Goal: Transaction & Acquisition: Subscribe to service/newsletter

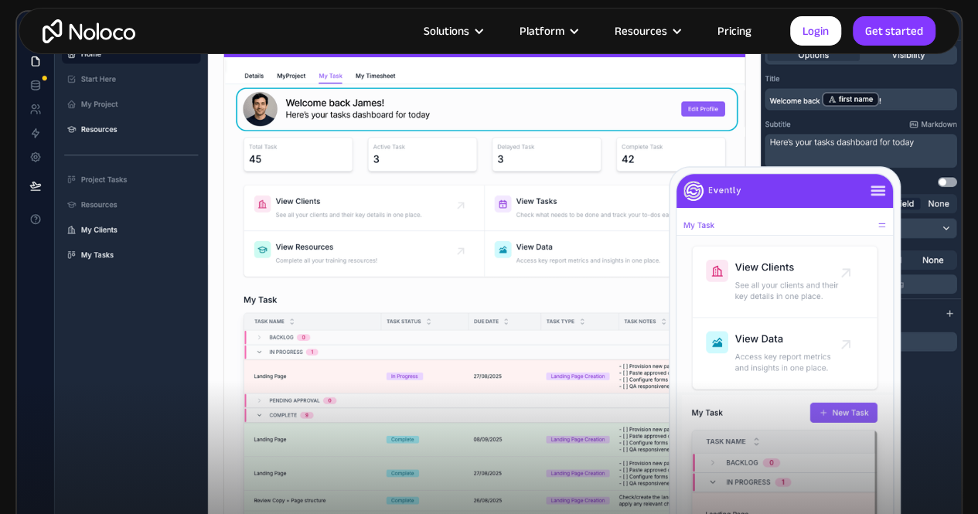
scroll to position [547, 0]
click at [742, 31] on link "Pricing" at bounding box center [734, 31] width 73 height 20
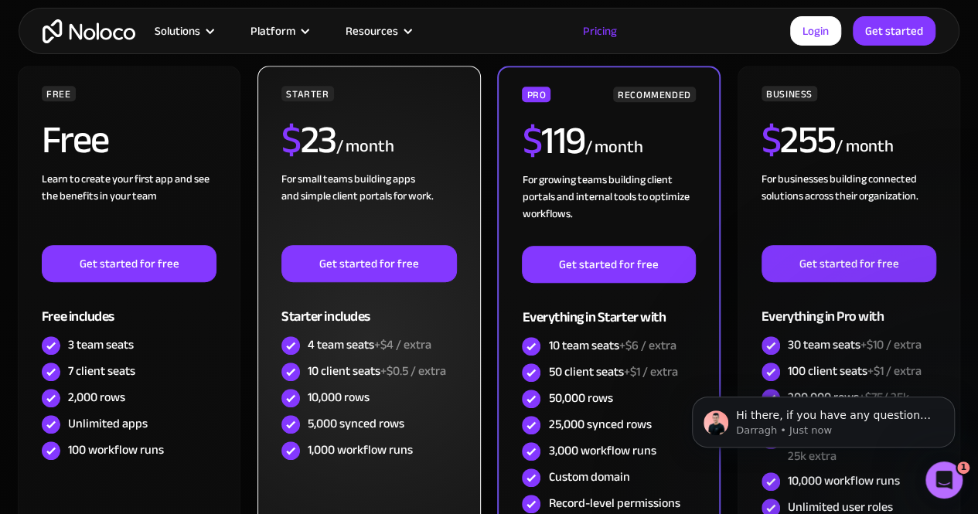
scroll to position [407, 0]
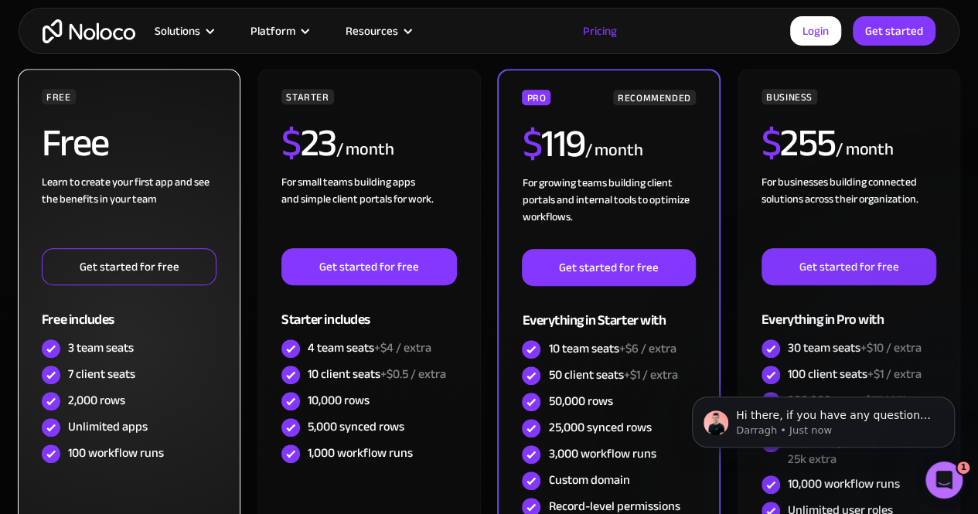
click at [158, 257] on link "Get started for free" at bounding box center [129, 266] width 175 height 37
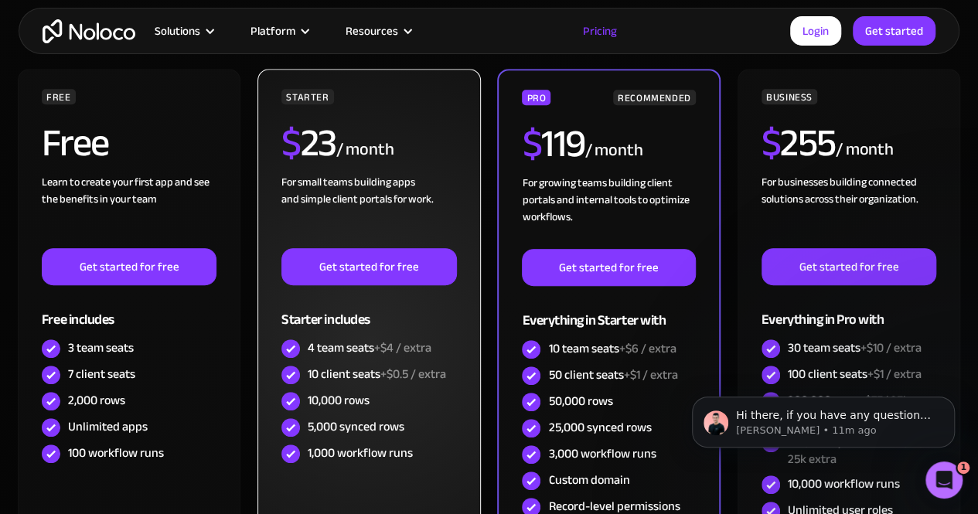
click at [416, 132] on div "$ 23 / month" at bounding box center [368, 149] width 175 height 50
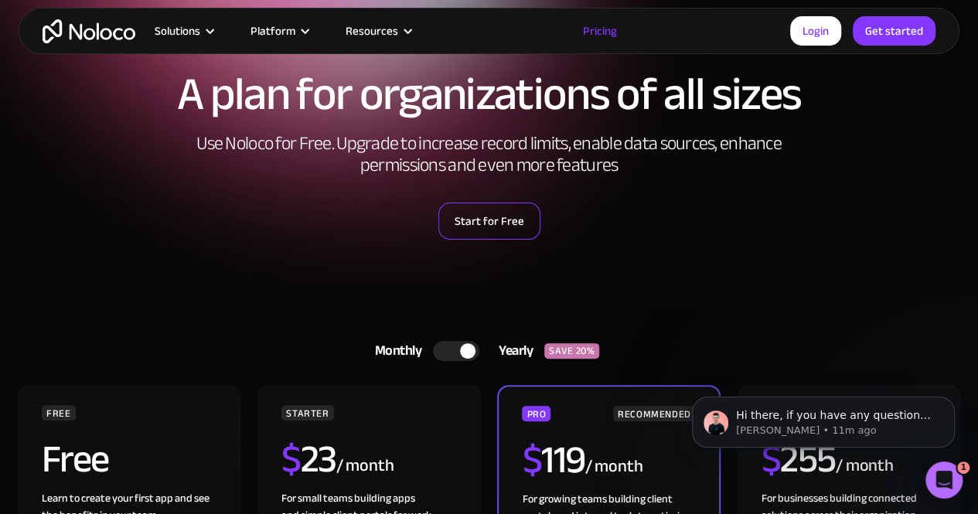
scroll to position [75, 0]
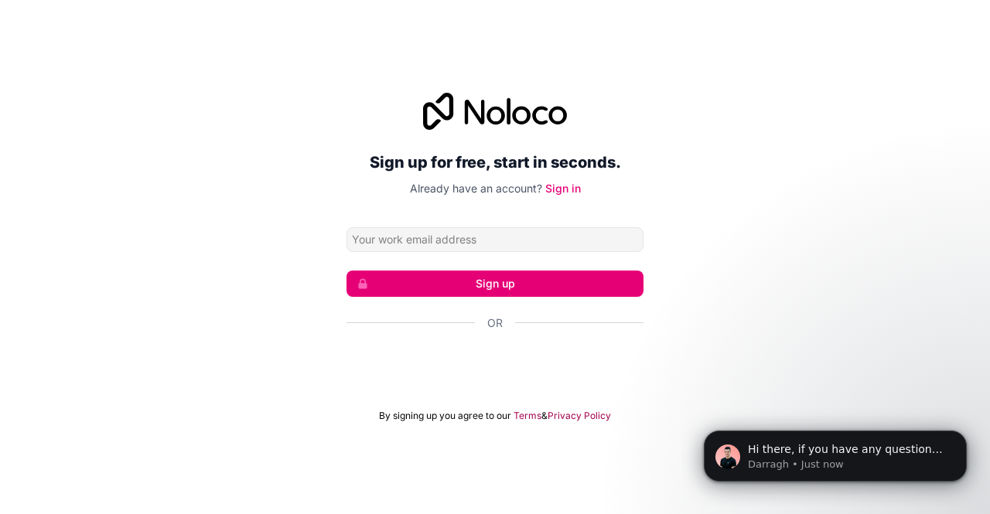
click at [558, 233] on input "Email address" at bounding box center [494, 239] width 297 height 25
type input "bethany@avma.org.uk"
click at [575, 285] on button "Sign up" at bounding box center [494, 284] width 297 height 26
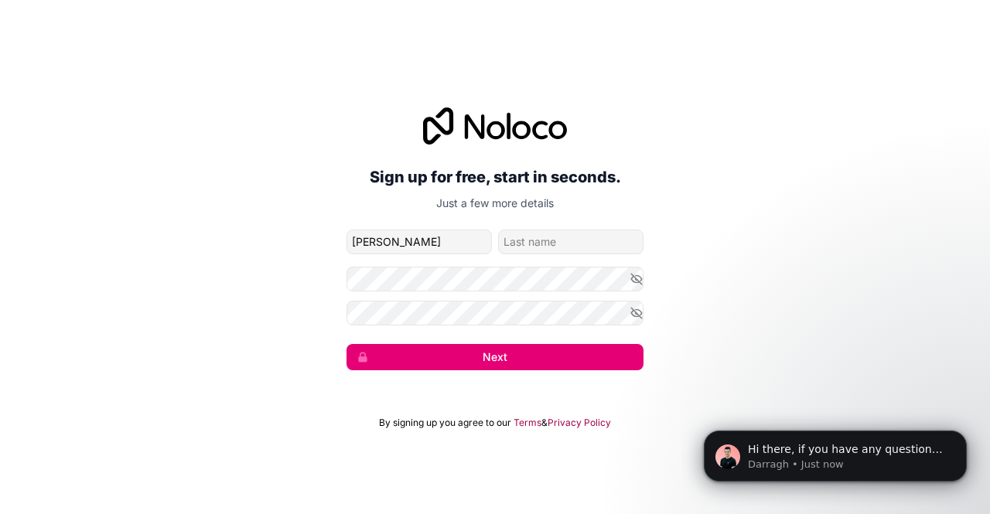
type input "Bethany"
type input "Burton"
click at [479, 352] on button "Next" at bounding box center [494, 357] width 297 height 26
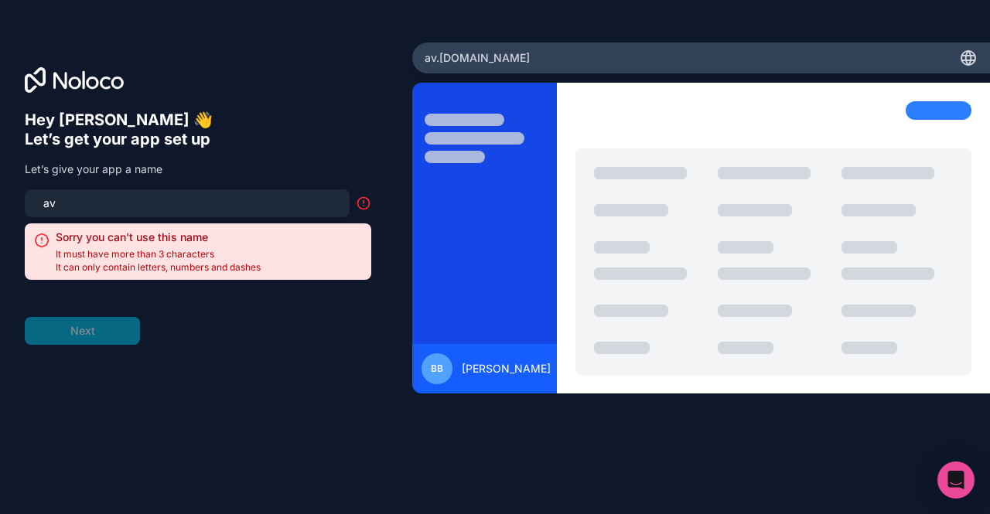
type input "a"
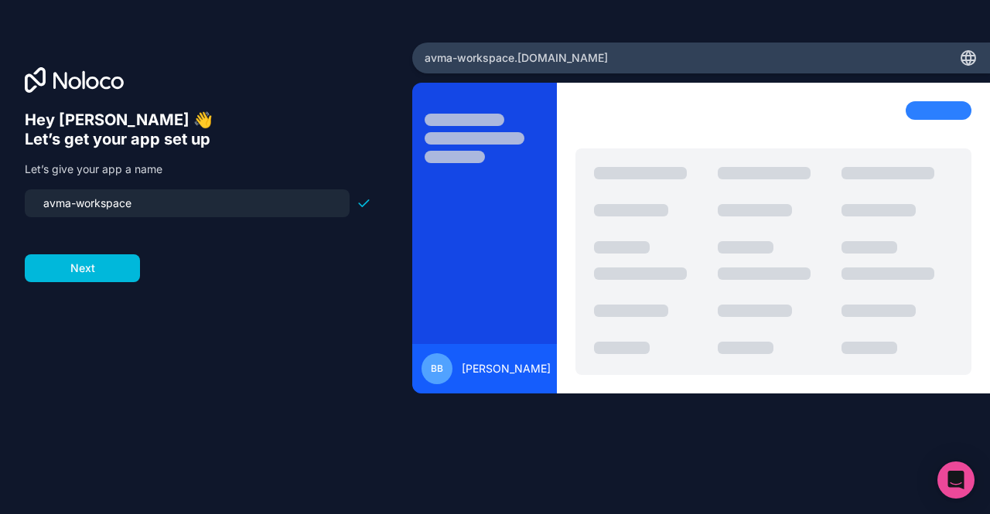
type input "avma-workspace"
click at [84, 267] on button "Next" at bounding box center [82, 268] width 115 height 28
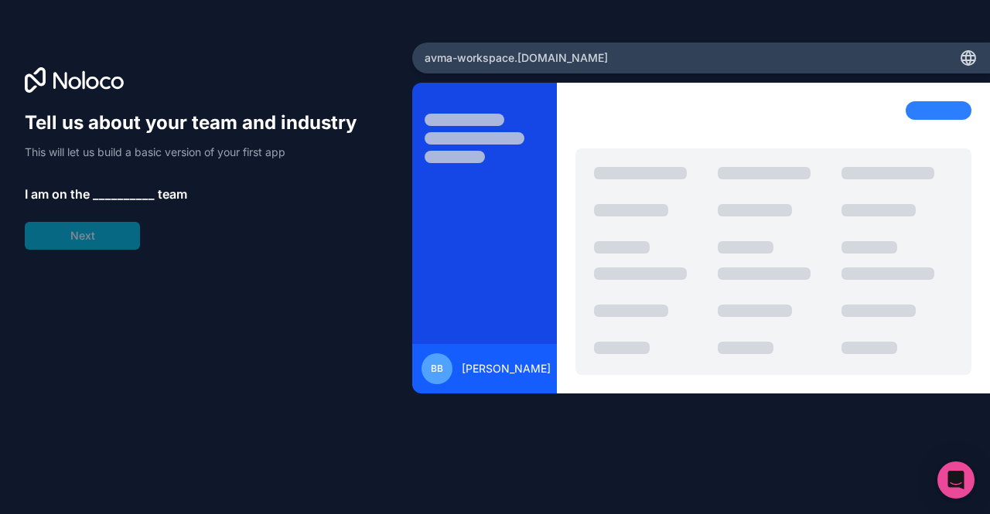
click at [128, 186] on span "__________" at bounding box center [124, 194] width 62 height 19
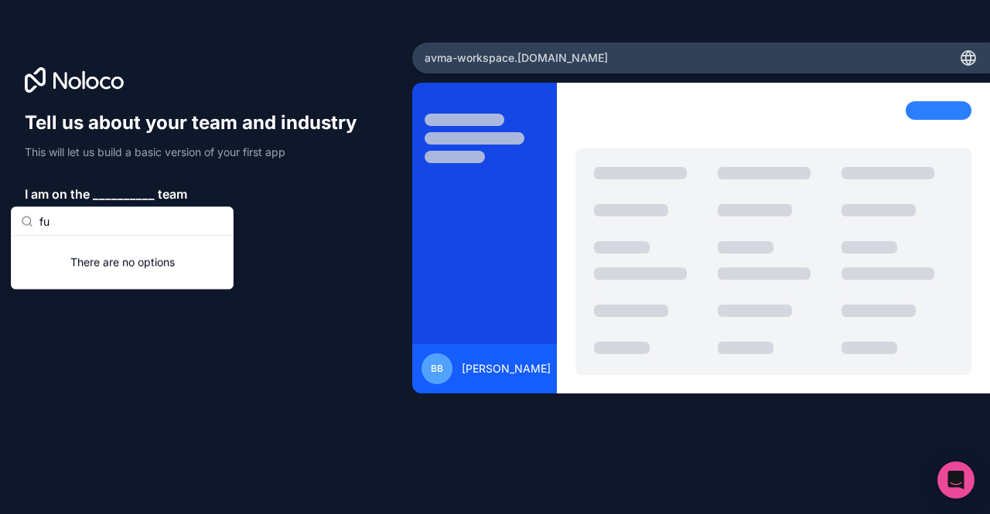
type input "f"
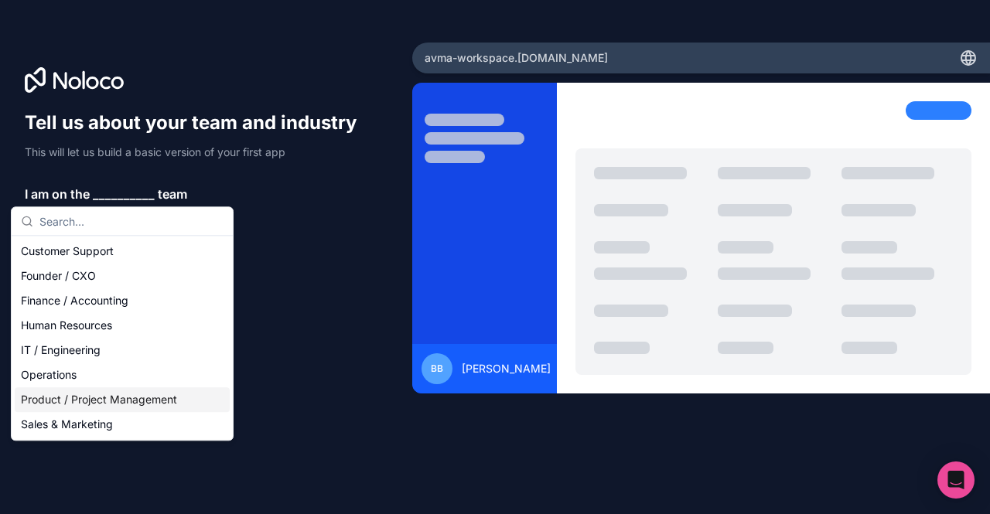
type input "f"
type input "s"
click at [121, 406] on div "Product / Project Management" at bounding box center [122, 399] width 215 height 25
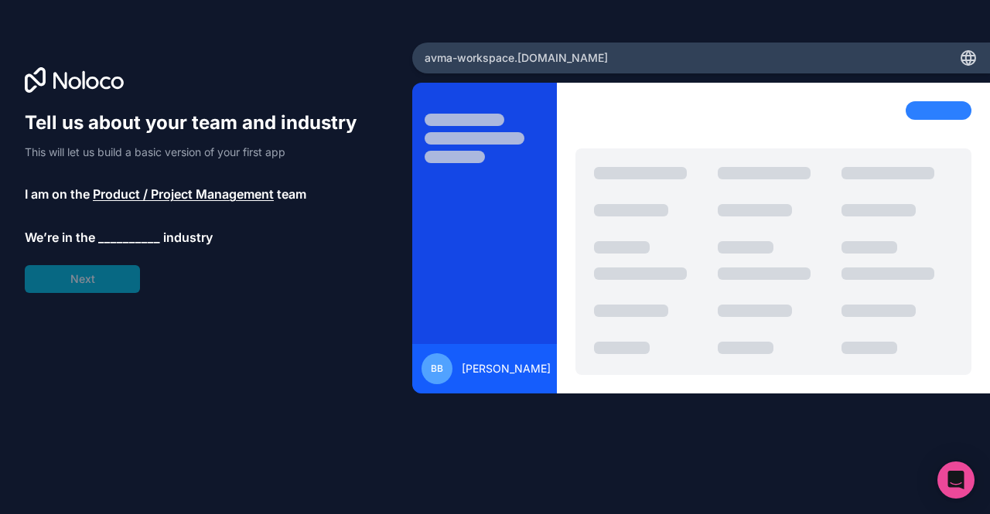
click at [118, 236] on span "__________" at bounding box center [129, 237] width 62 height 19
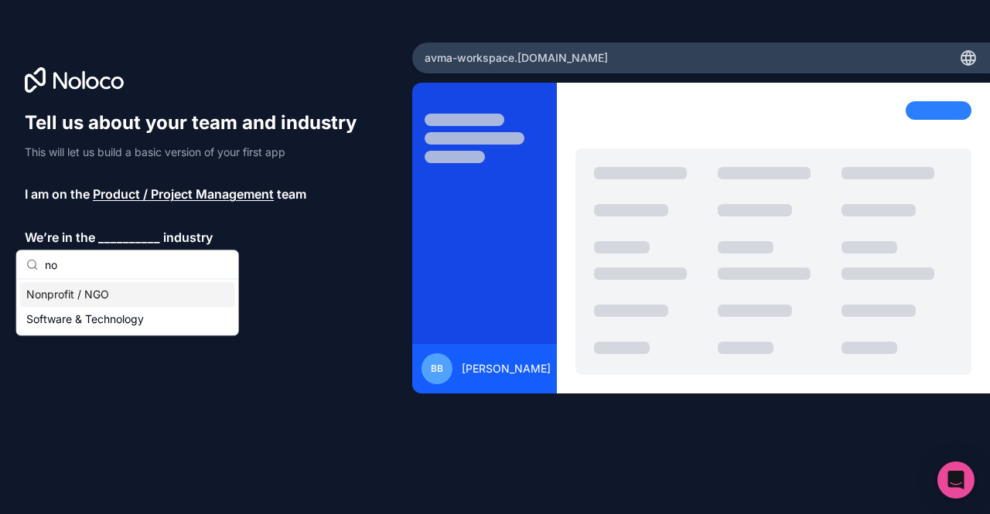
type input "no"
click at [162, 295] on div "Nonprofit / NGO" at bounding box center [127, 294] width 215 height 25
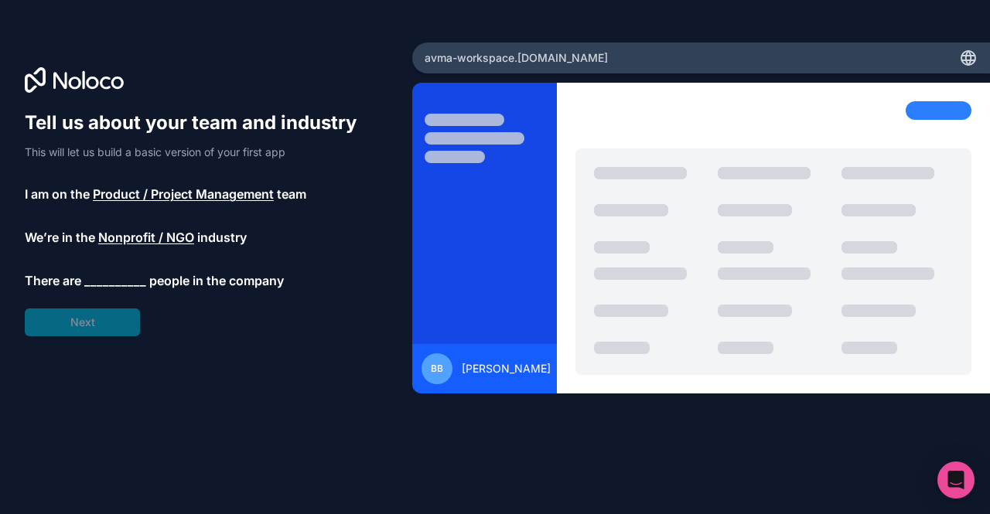
click at [107, 283] on span "__________" at bounding box center [115, 280] width 62 height 19
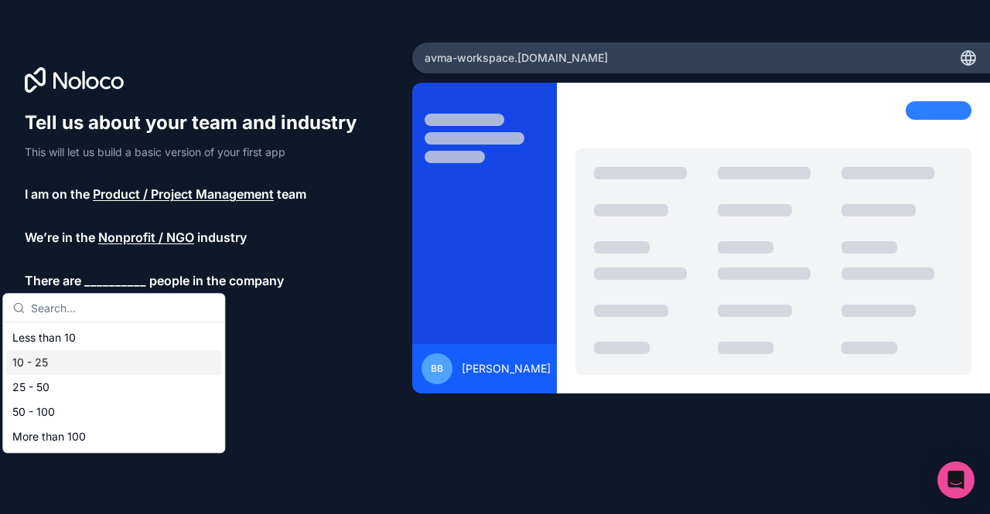
click at [98, 360] on div "10 - 25" at bounding box center [113, 362] width 215 height 25
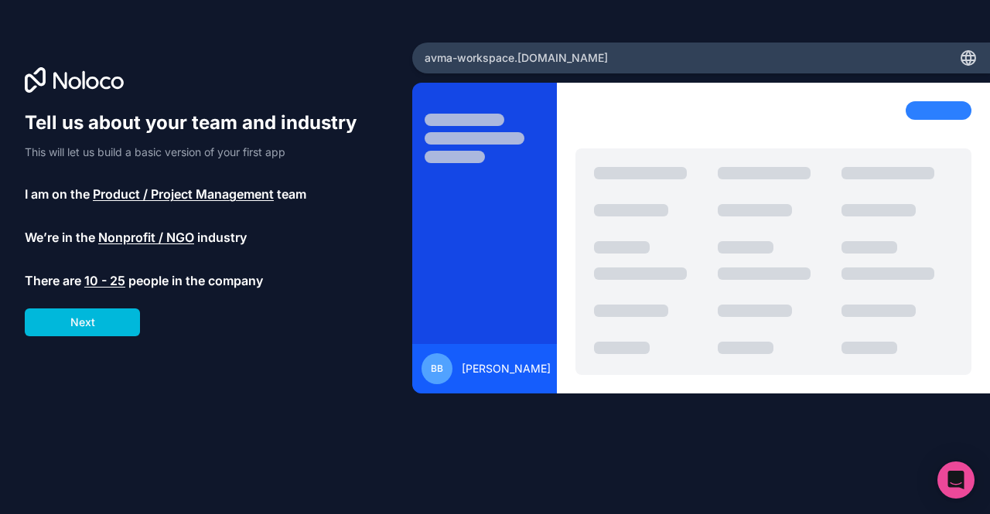
click at [104, 336] on button "Next" at bounding box center [82, 323] width 115 height 28
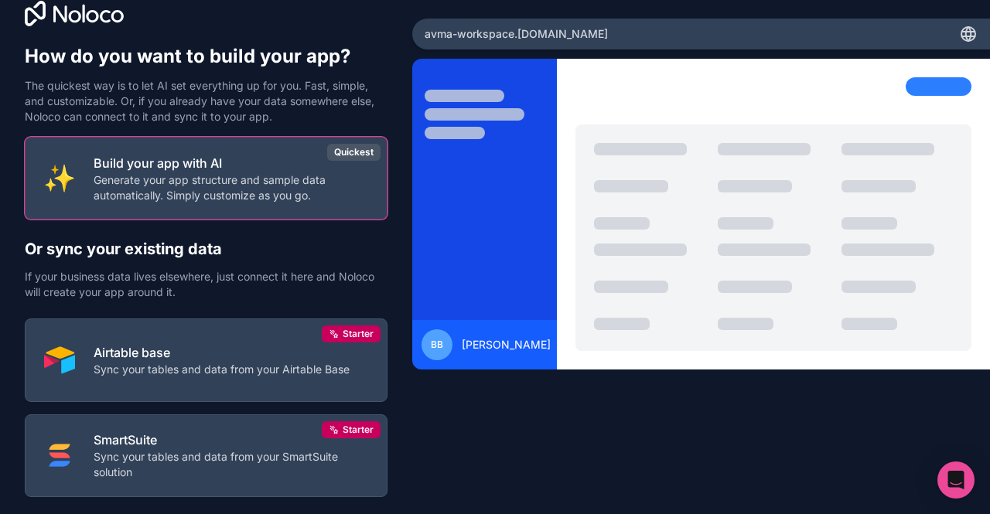
scroll to position [26, 0]
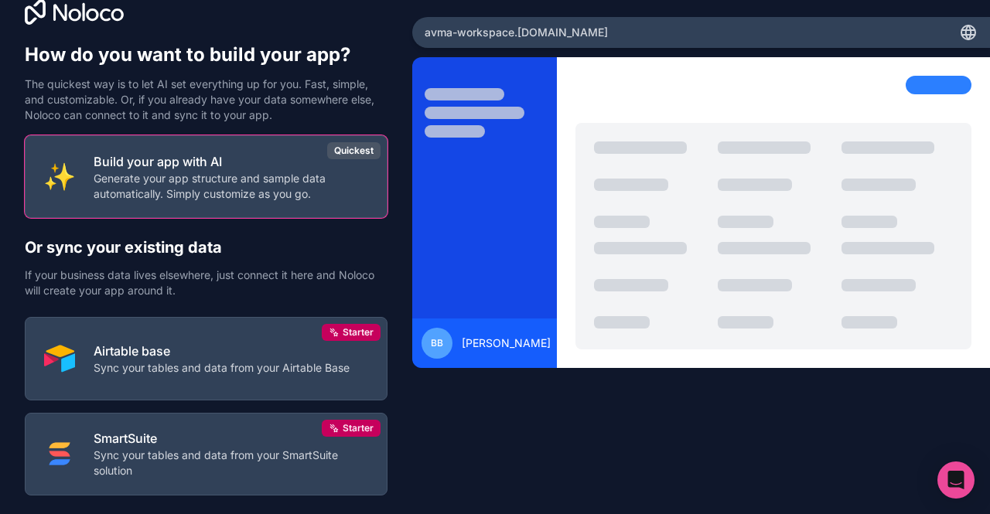
click at [276, 369] on p "Sync your tables and data from your Airtable Base" at bounding box center [222, 367] width 256 height 15
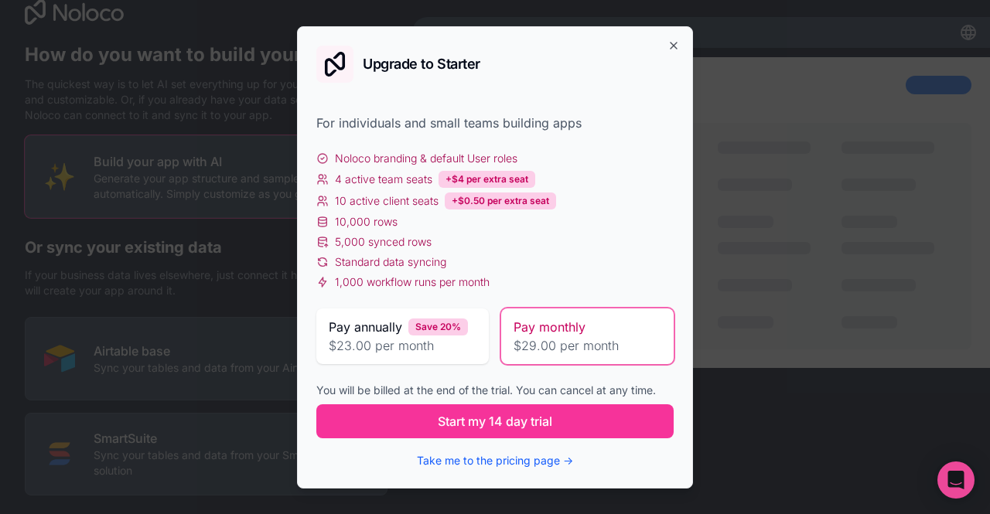
click at [503, 428] on span "Start my 14 day trial" at bounding box center [495, 421] width 114 height 19
